Goal: Information Seeking & Learning: Learn about a topic

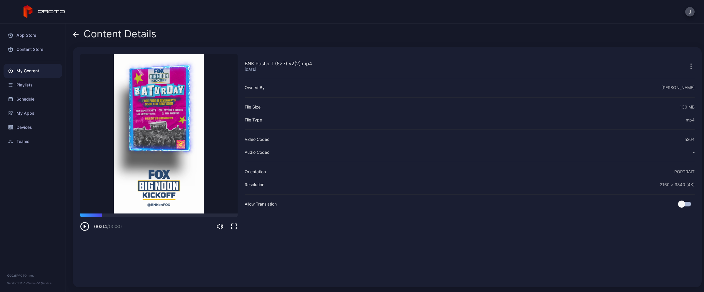
click at [77, 37] on icon at bounding box center [76, 35] width 6 height 6
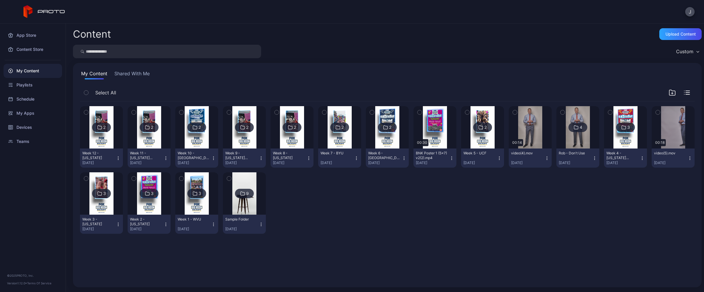
click at [427, 160] on div "BNK Poster 1 (5x7) v2(2).mp4" at bounding box center [432, 155] width 32 height 9
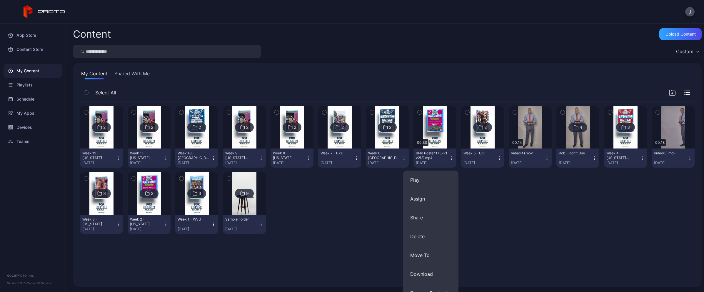
click at [498, 182] on div "2 Week 12 - Colorado Nov 12, 2024 2 Week 11 - Texas Tech Nov 6, 2024 2 Week 10 …" at bounding box center [387, 169] width 614 height 137
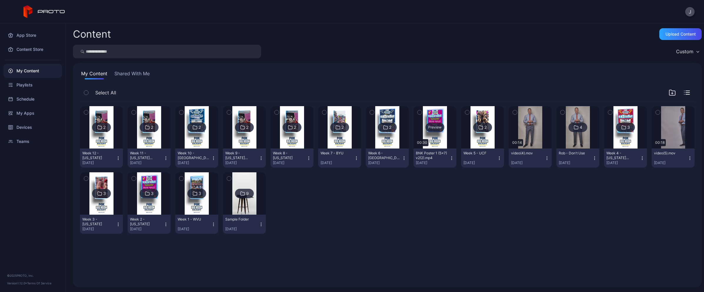
click at [433, 119] on div "Preview" at bounding box center [434, 127] width 43 height 42
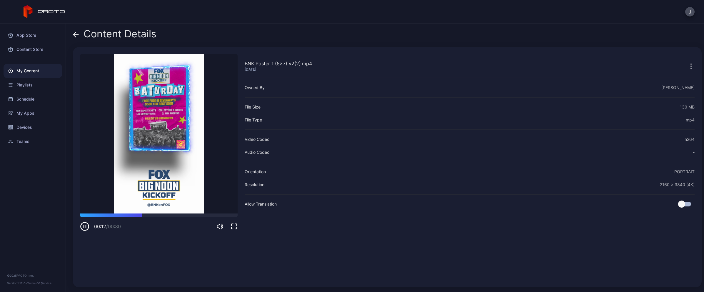
click at [77, 33] on icon at bounding box center [76, 35] width 6 height 6
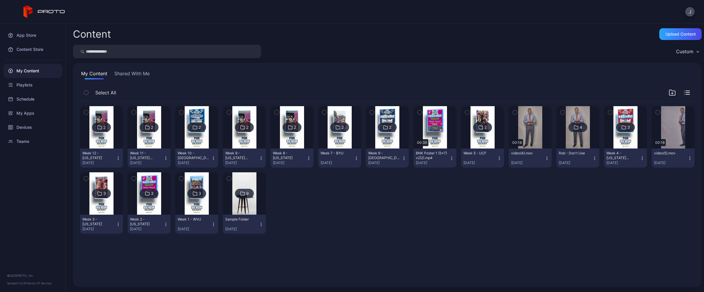
click at [327, 196] on div "2 Week 12 - Colorado Nov 12, 2024 2 Week 11 - Texas Tech Nov 6, 2024 2 Week 10 …" at bounding box center [387, 169] width 614 height 137
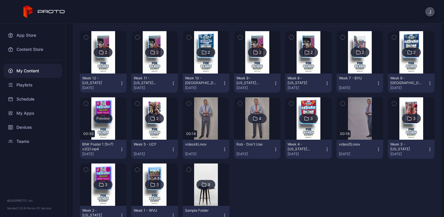
scroll to position [76, 0]
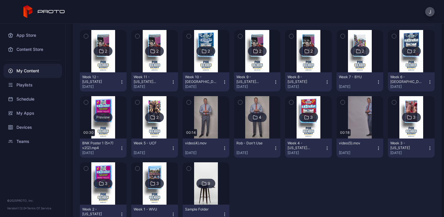
click at [107, 104] on div "Preview" at bounding box center [103, 117] width 47 height 42
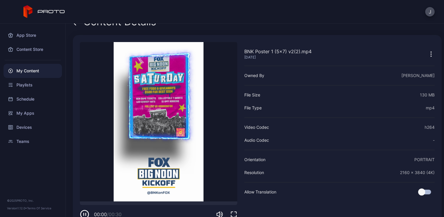
scroll to position [26, 0]
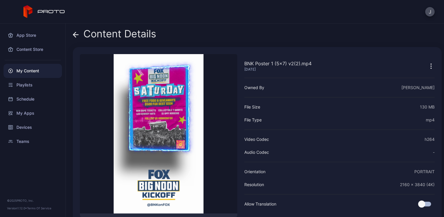
scroll to position [26, 0]
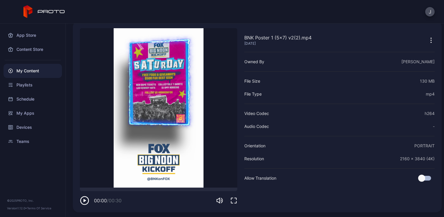
click at [83, 202] on icon "button" at bounding box center [84, 200] width 3 height 3
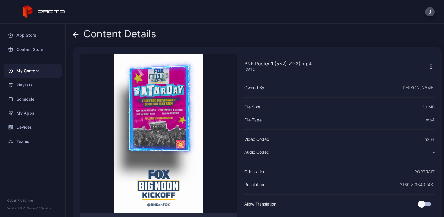
click at [76, 34] on icon at bounding box center [76, 35] width 6 height 6
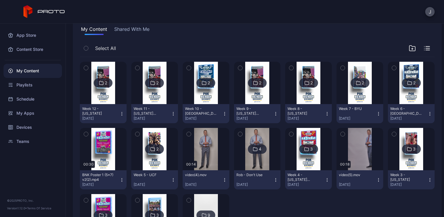
scroll to position [46, 0]
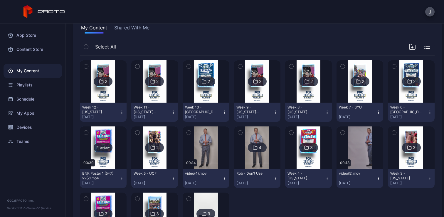
click at [105, 135] on div "Preview" at bounding box center [103, 147] width 47 height 42
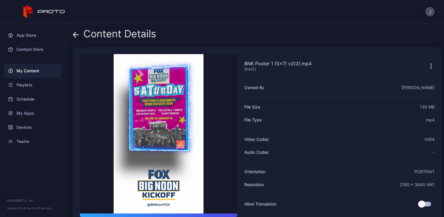
click at [77, 32] on icon at bounding box center [76, 35] width 6 height 6
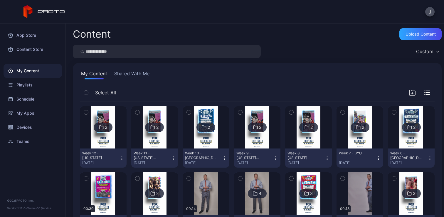
scroll to position [46, 0]
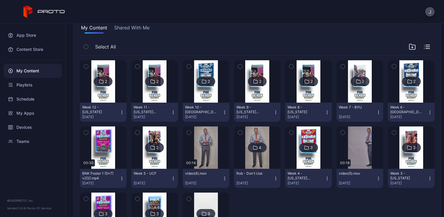
click at [202, 85] on div "2" at bounding box center [206, 81] width 19 height 9
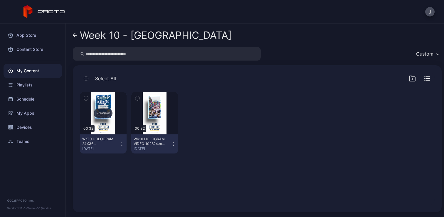
click at [103, 112] on div "Preview" at bounding box center [103, 112] width 19 height 9
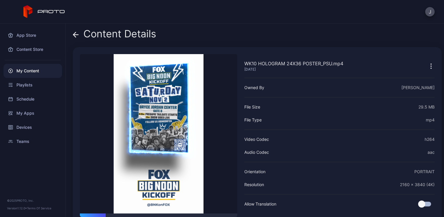
click at [77, 35] on icon at bounding box center [76, 35] width 6 height 6
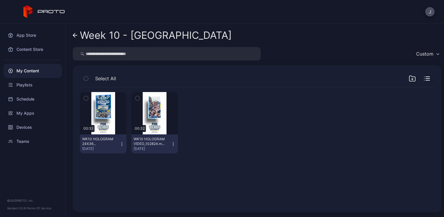
click at [76, 35] on icon at bounding box center [75, 35] width 5 height 5
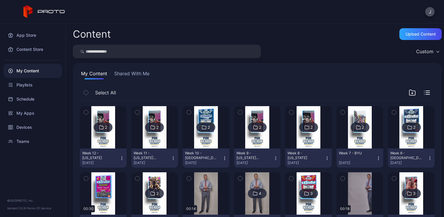
scroll to position [46, 0]
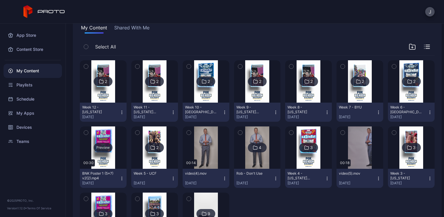
click at [101, 137] on div "Preview" at bounding box center [103, 147] width 47 height 42
